Goal: Find specific page/section

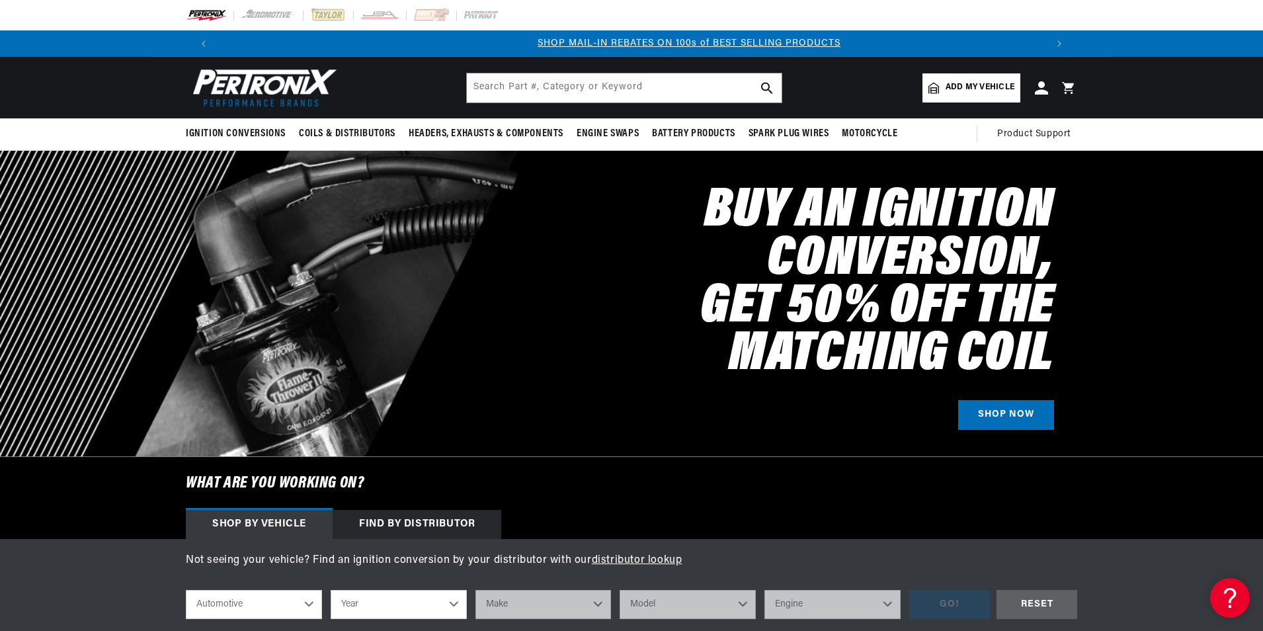
scroll to position [0, 826]
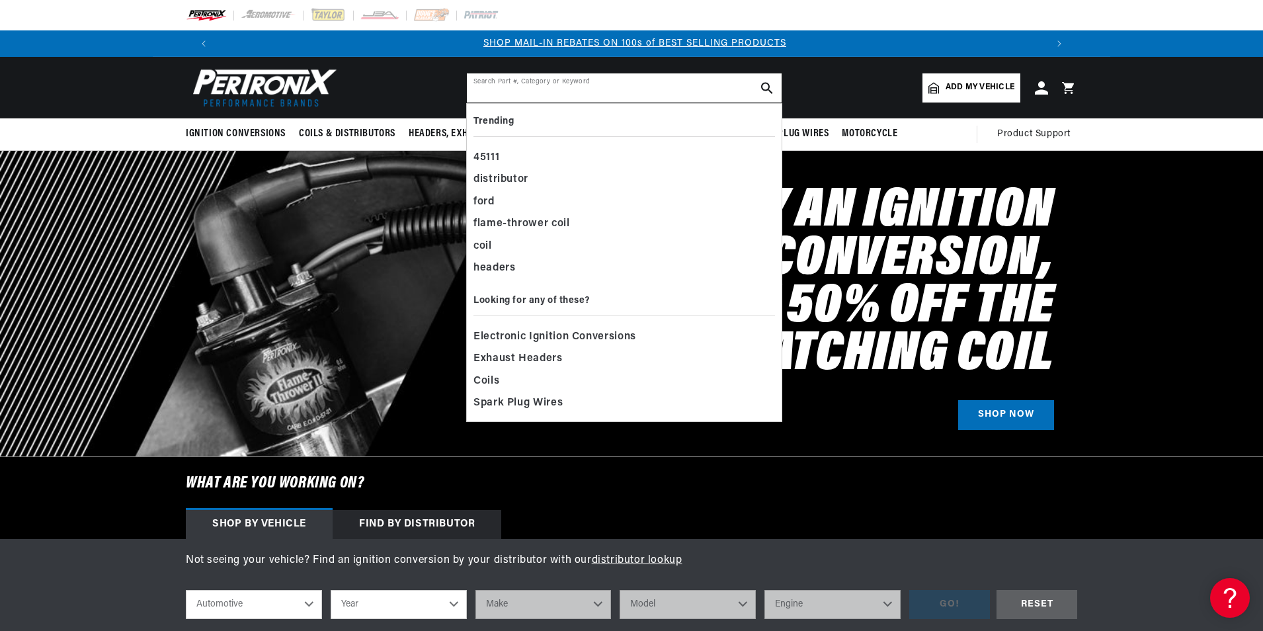
paste input "1385LS"
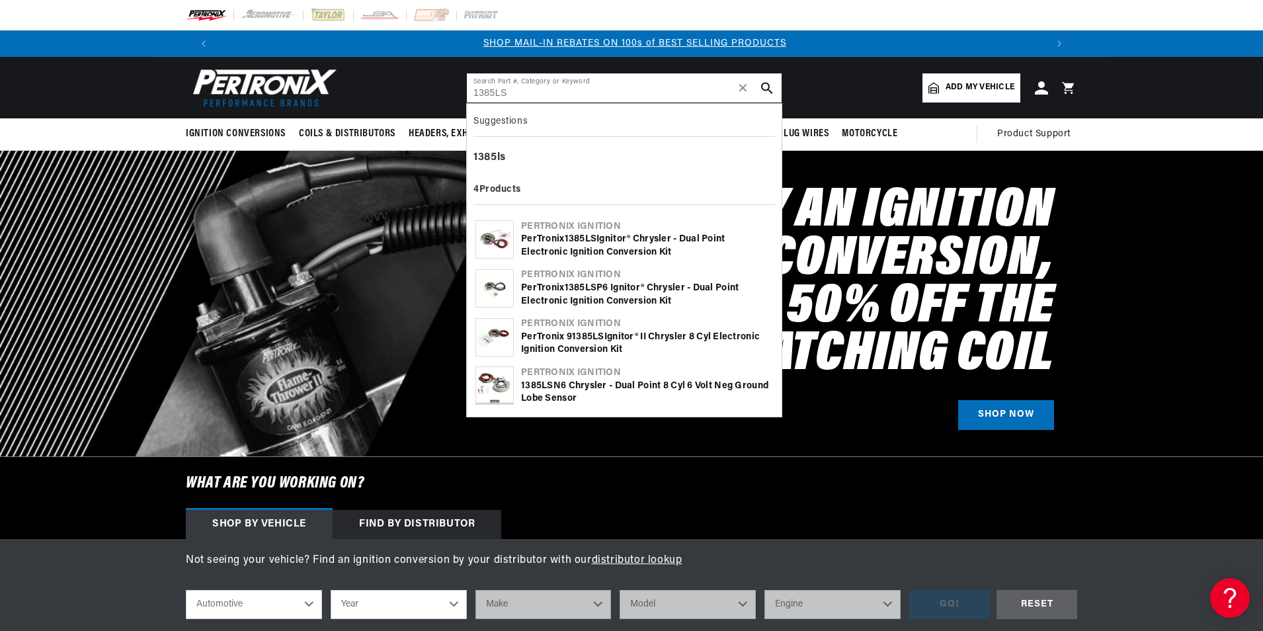
type input "1385LS"
click at [563, 236] on div "PerTronix 1385LS Ignitor® Chrysler - Dual Point Electronic Ignition Conversion …" at bounding box center [647, 246] width 252 height 26
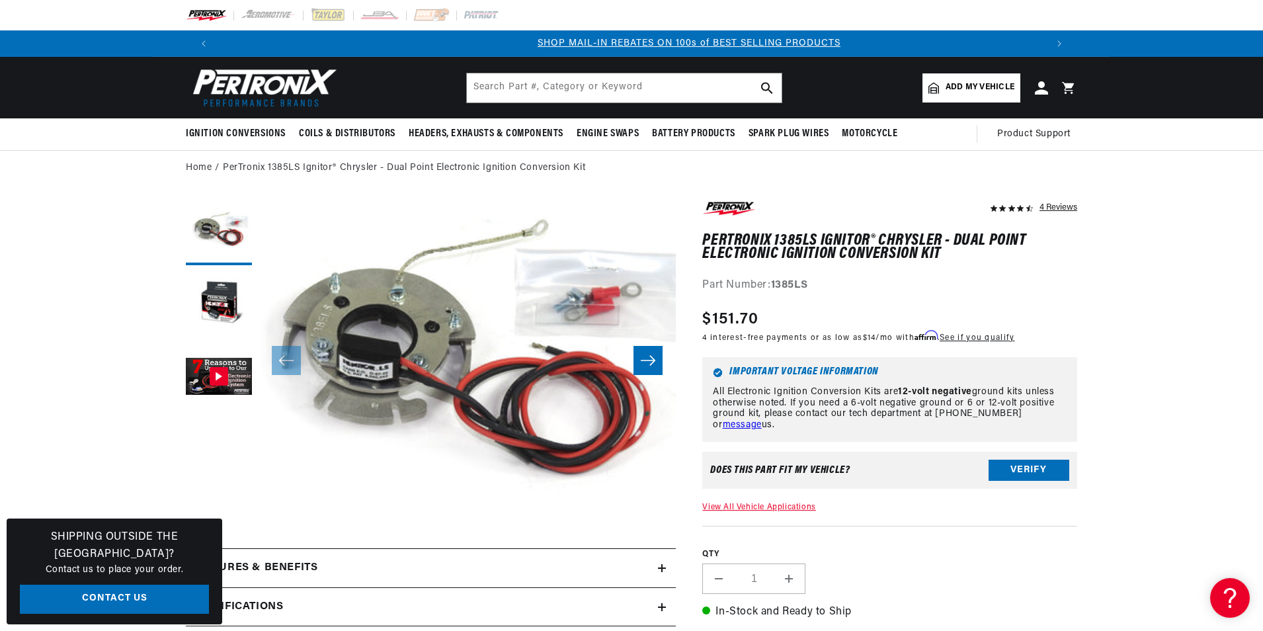
scroll to position [0, 826]
click at [286, 95] on img at bounding box center [262, 88] width 152 height 46
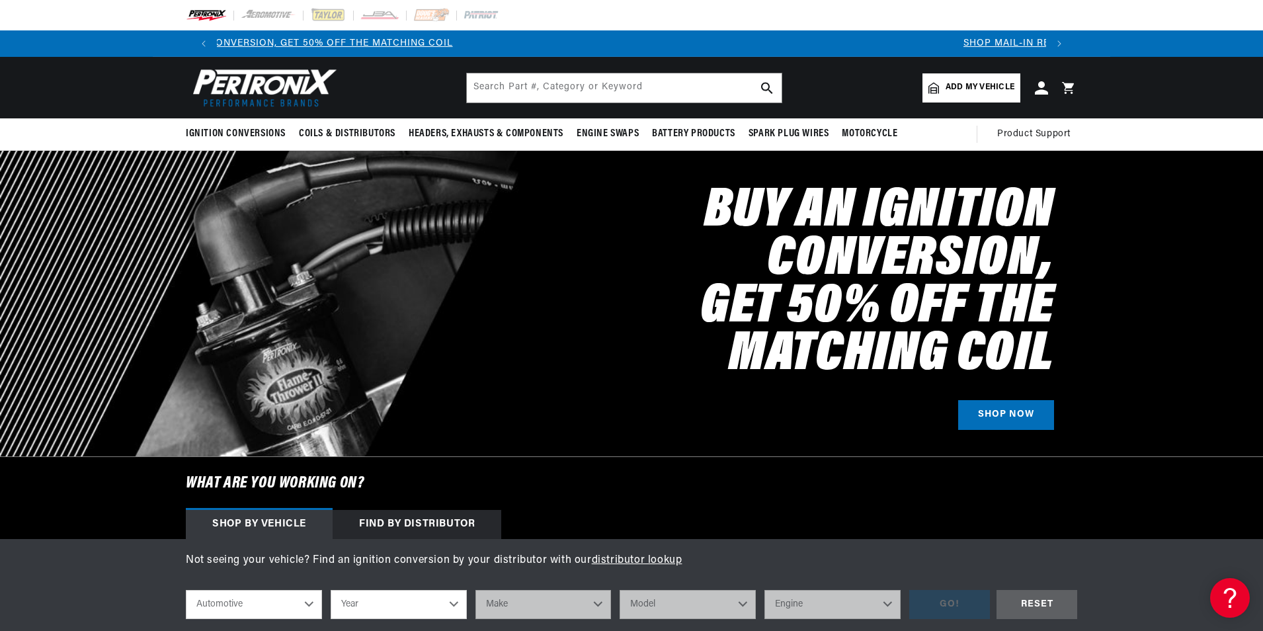
scroll to position [0, 788]
